Goal: Information Seeking & Learning: Learn about a topic

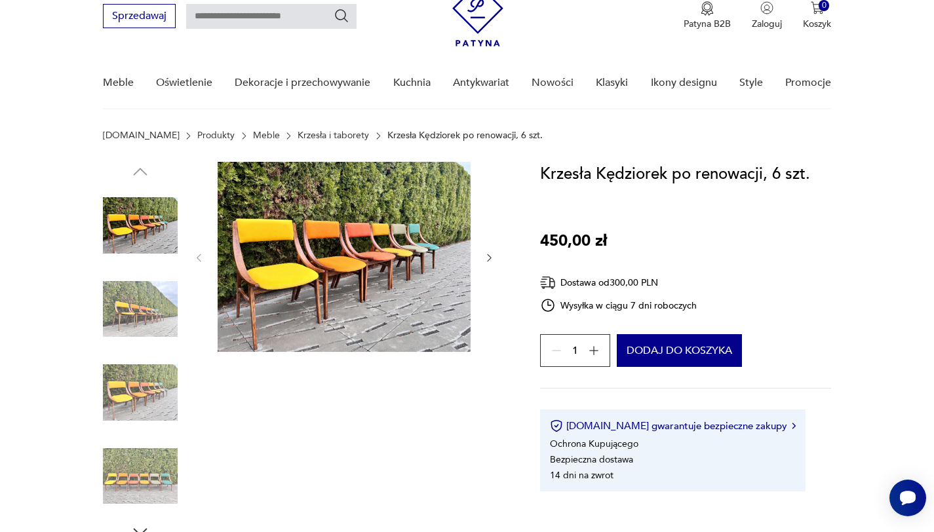
click at [590, 347] on icon "button" at bounding box center [593, 350] width 13 height 13
click at [589, 348] on icon "button" at bounding box center [593, 350] width 13 height 13
click at [551, 353] on icon "button" at bounding box center [556, 350] width 13 height 13
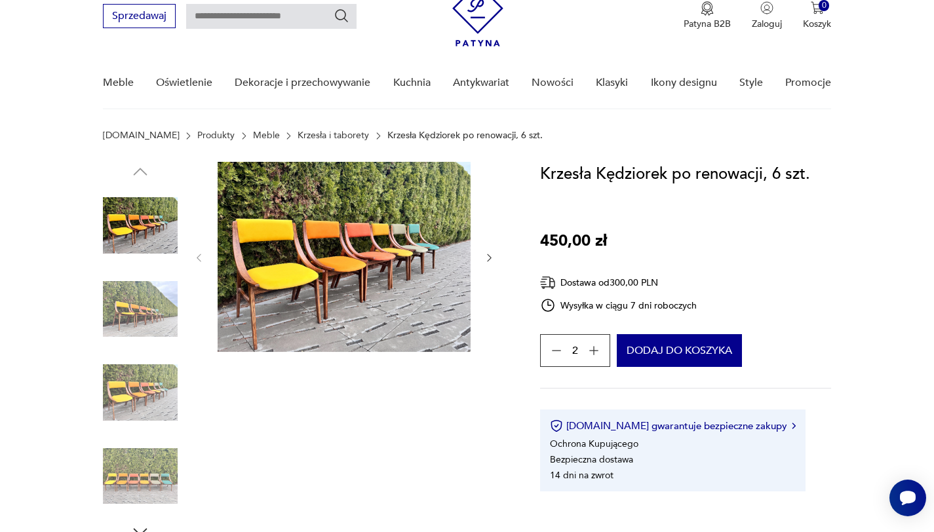
click at [551, 353] on icon "button" at bounding box center [556, 350] width 13 height 13
click at [551, 353] on div "1" at bounding box center [575, 350] width 70 height 33
drag, startPoint x: 616, startPoint y: 249, endPoint x: 535, endPoint y: 243, distance: 81.5
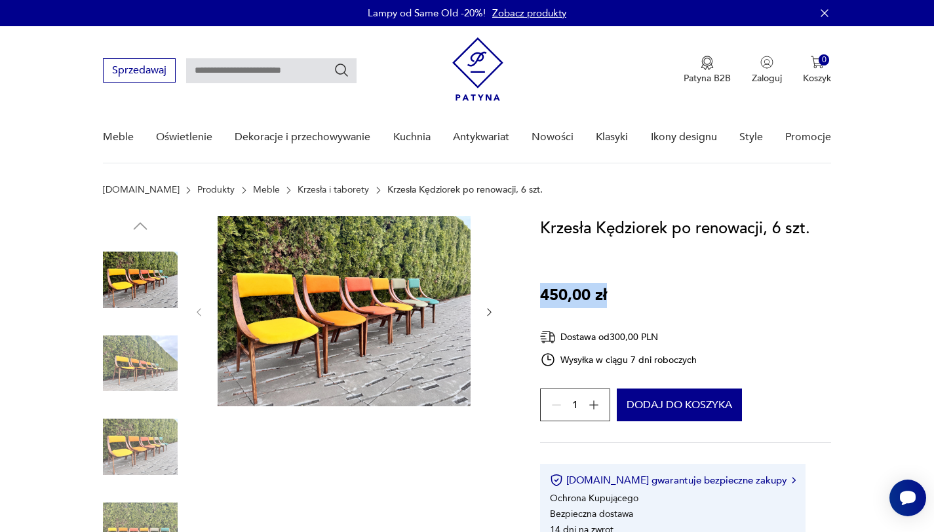
click at [631, 295] on div "Krzesła Kędziorek po renowacji, 6 szt. 450,00 zł Dostawa od 300,00 PLN Wysyłka …" at bounding box center [686, 381] width 292 height 330
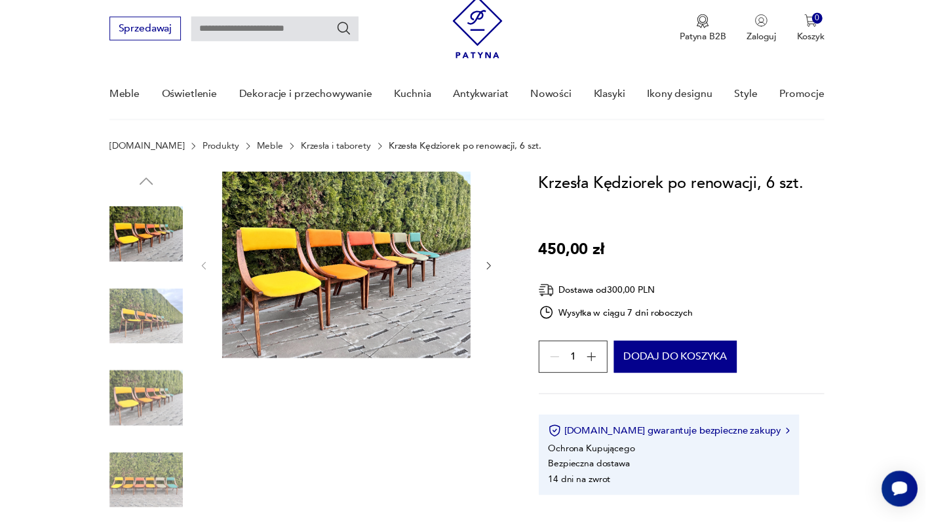
scroll to position [41, 0]
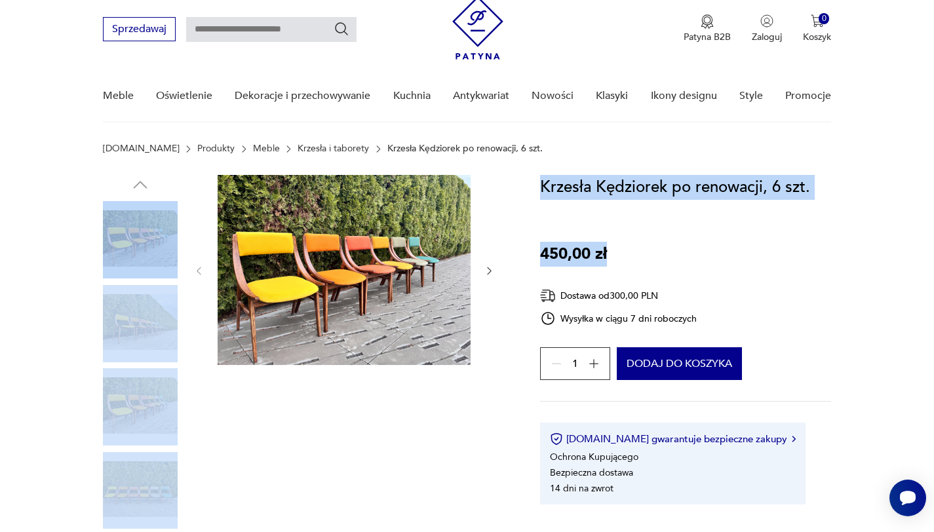
drag, startPoint x: 619, startPoint y: 257, endPoint x: 511, endPoint y: 252, distance: 108.9
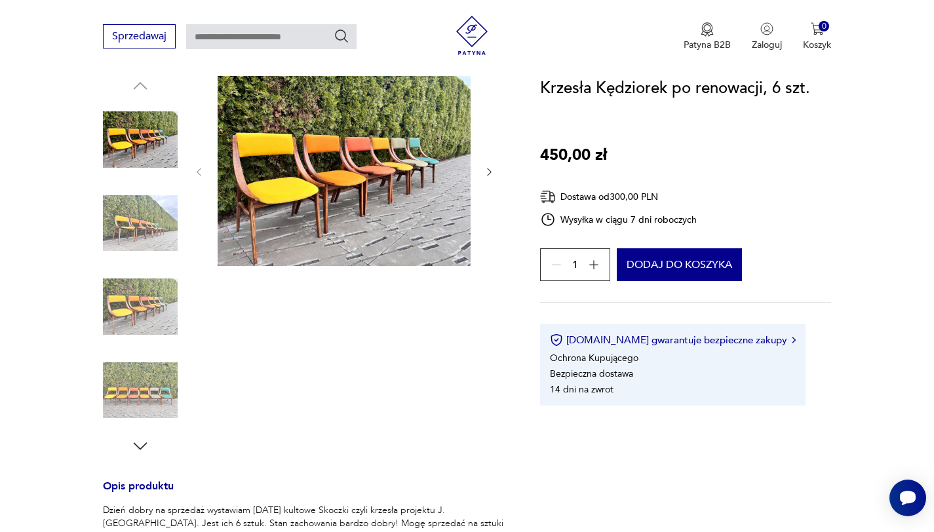
scroll to position [0, 0]
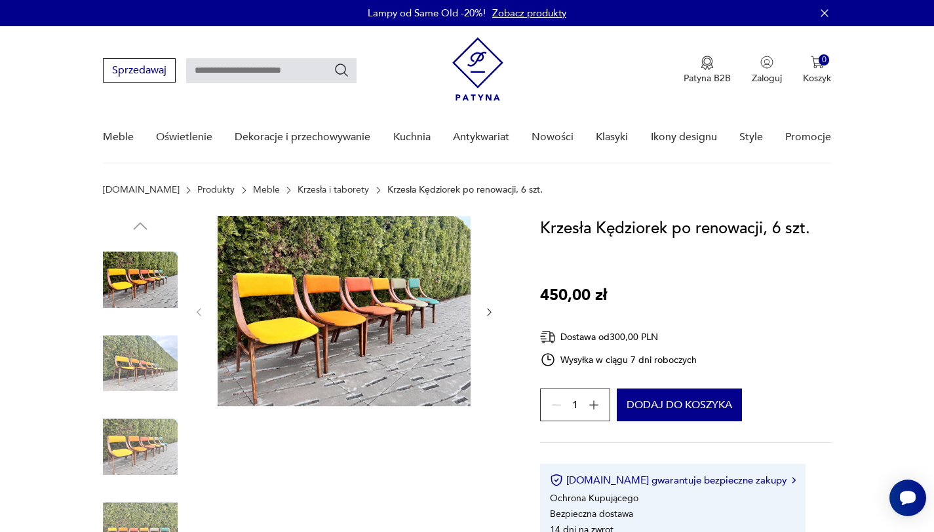
click at [475, 96] on img at bounding box center [477, 69] width 51 height 64
